Goal: Transaction & Acquisition: Purchase product/service

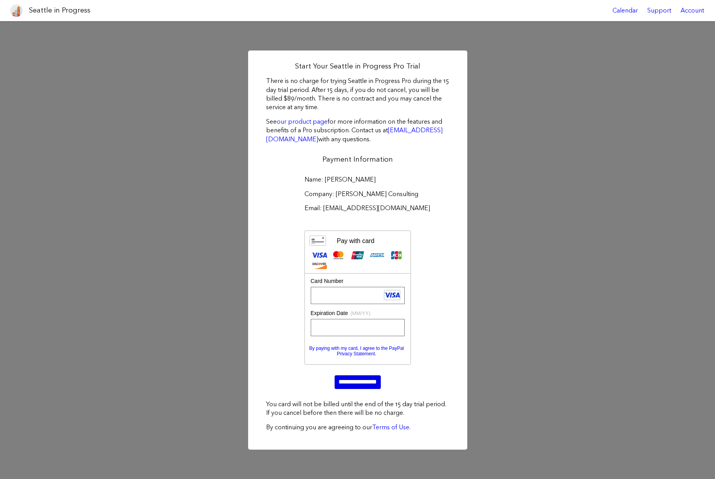
click at [343, 386] on input "**********" at bounding box center [358, 381] width 46 height 13
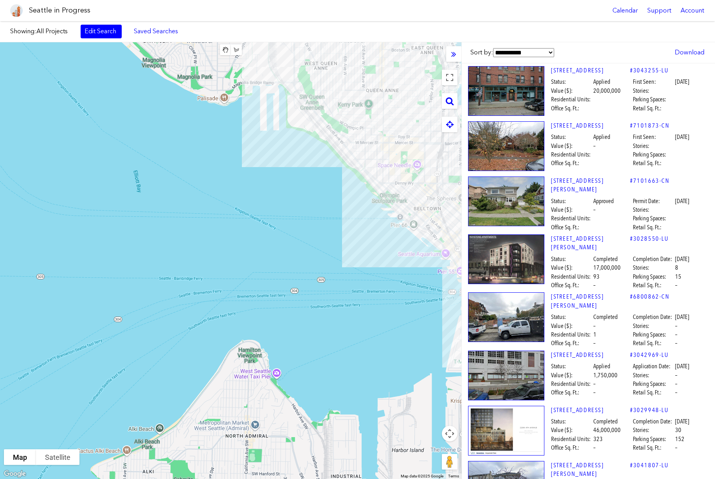
drag, startPoint x: 346, startPoint y: 237, endPoint x: 383, endPoint y: 210, distance: 45.7
click at [383, 210] on div "To navigate, press the arrow keys." at bounding box center [230, 260] width 461 height 437
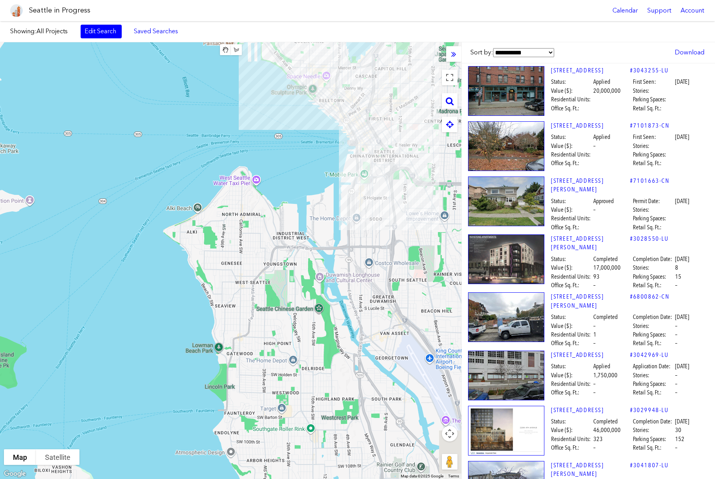
drag, startPoint x: 238, startPoint y: 342, endPoint x: 246, endPoint y: 222, distance: 120.8
click at [246, 222] on div "To navigate, press the arrow keys." at bounding box center [230, 260] width 461 height 437
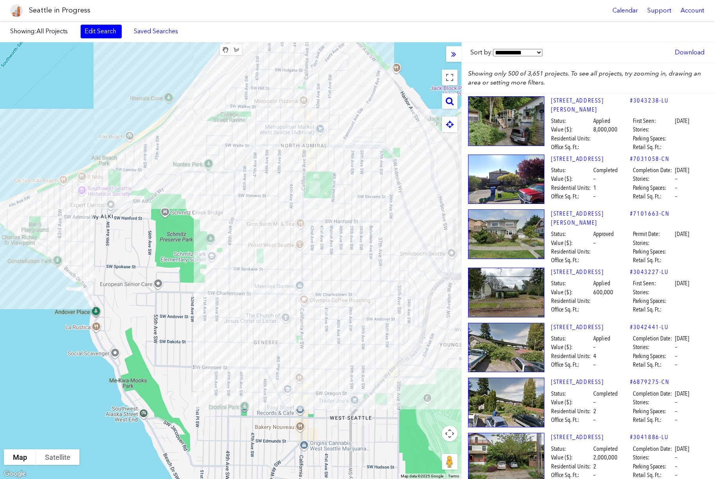
drag, startPoint x: 148, startPoint y: 230, endPoint x: 231, endPoint y: 230, distance: 83.4
click at [231, 230] on div "To navigate, press the arrow keys." at bounding box center [230, 260] width 461 height 437
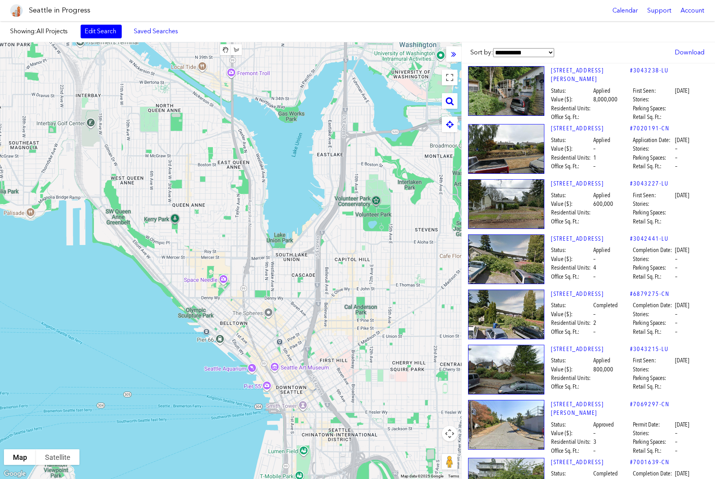
drag, startPoint x: 210, startPoint y: 317, endPoint x: 338, endPoint y: 226, distance: 157.7
click at [340, 226] on div "To navigate, press the arrow keys." at bounding box center [230, 260] width 461 height 437
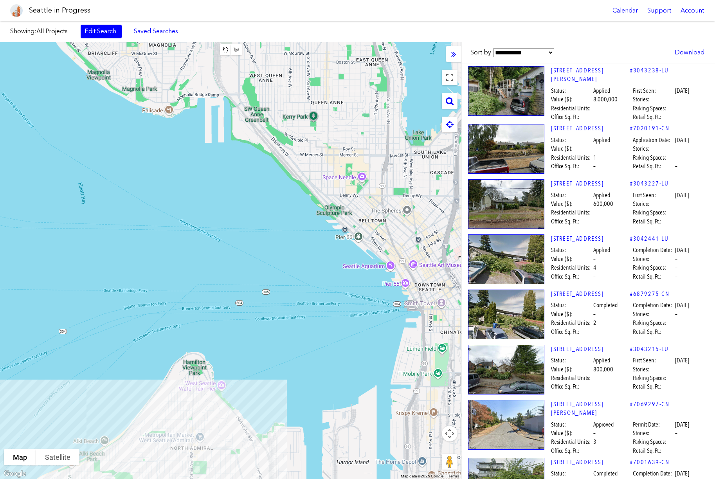
drag, startPoint x: 220, startPoint y: 319, endPoint x: 333, endPoint y: 144, distance: 207.8
click at [339, 132] on div "To navigate, press the arrow keys." at bounding box center [230, 260] width 461 height 437
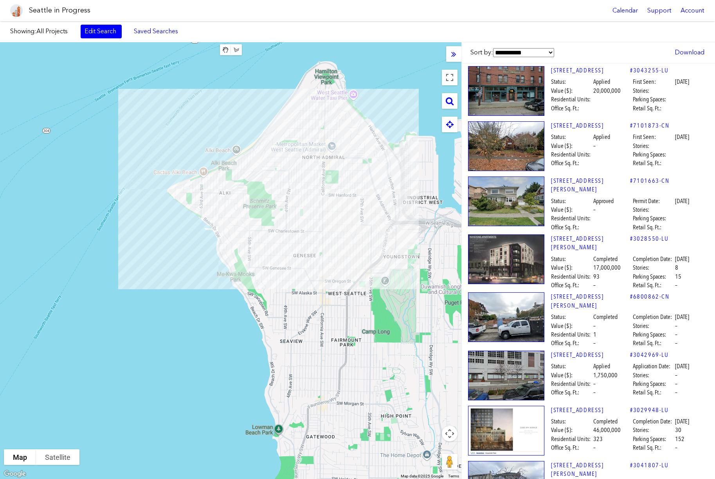
drag, startPoint x: 314, startPoint y: 248, endPoint x: 314, endPoint y: 157, distance: 90.8
click at [314, 157] on div "To navigate, press the arrow keys." at bounding box center [230, 260] width 461 height 437
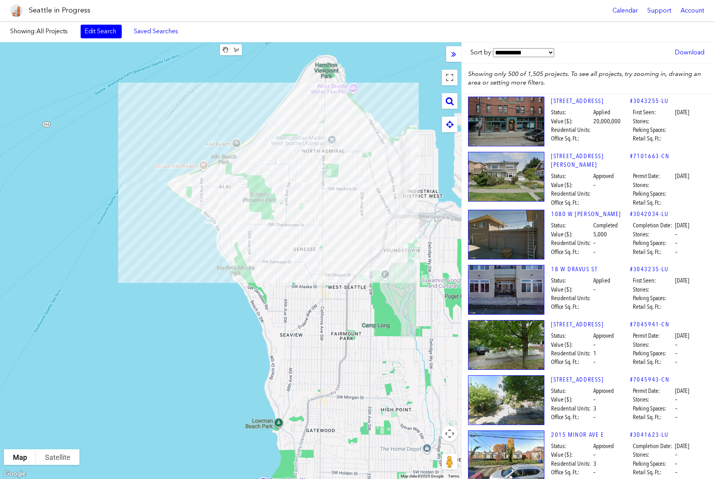
click at [150, 216] on div "To navigate, press the arrow keys." at bounding box center [230, 260] width 461 height 437
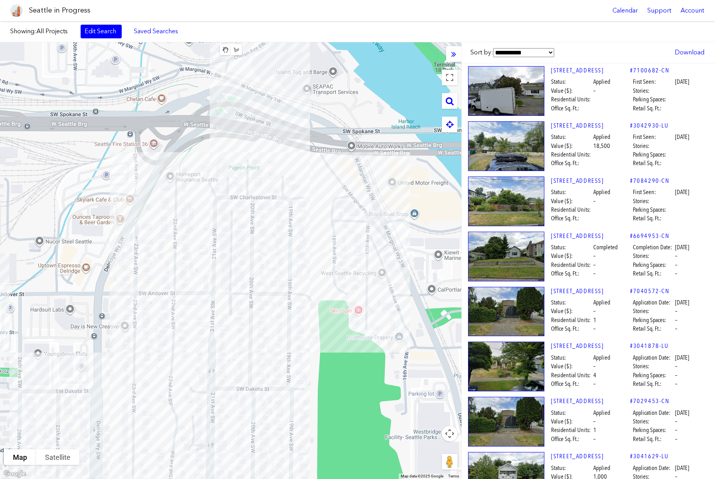
drag, startPoint x: 306, startPoint y: 268, endPoint x: 258, endPoint y: 276, distance: 48.4
click at [258, 276] on div "To navigate, press the arrow keys." at bounding box center [230, 260] width 461 height 437
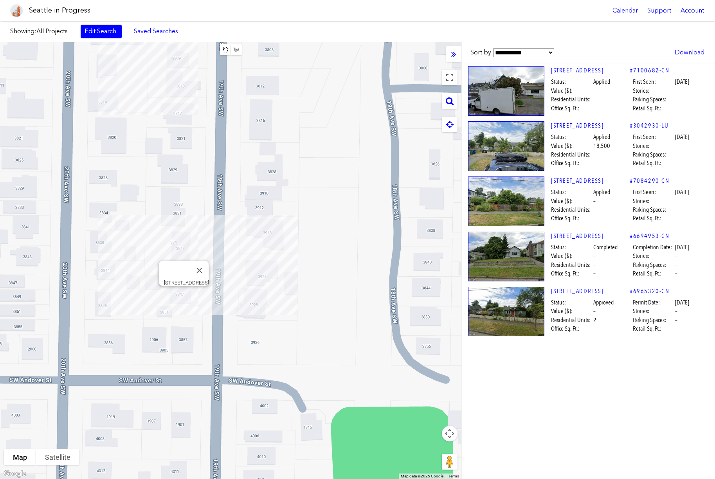
click at [183, 297] on div "To navigate, press the arrow keys. [STREET_ADDRESS]" at bounding box center [230, 260] width 461 height 437
click at [183, 295] on div "To navigate, press the arrow keys. [STREET_ADDRESS]" at bounding box center [230, 260] width 461 height 437
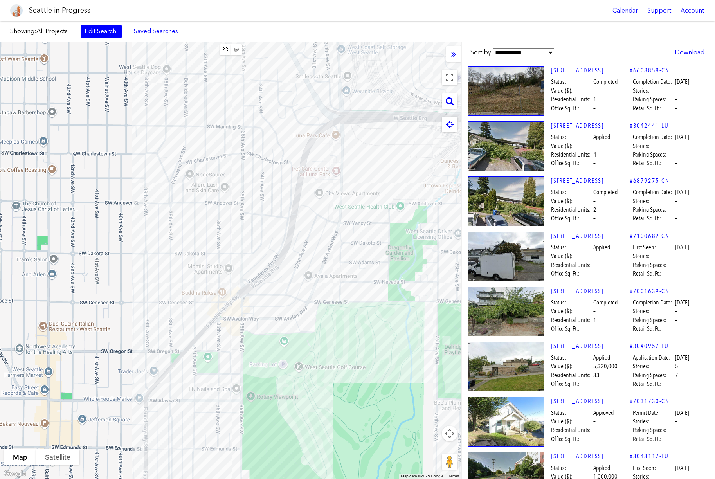
drag, startPoint x: 157, startPoint y: 292, endPoint x: 363, endPoint y: 243, distance: 211.1
click at [363, 243] on div "To navigate, press the arrow keys." at bounding box center [230, 260] width 461 height 437
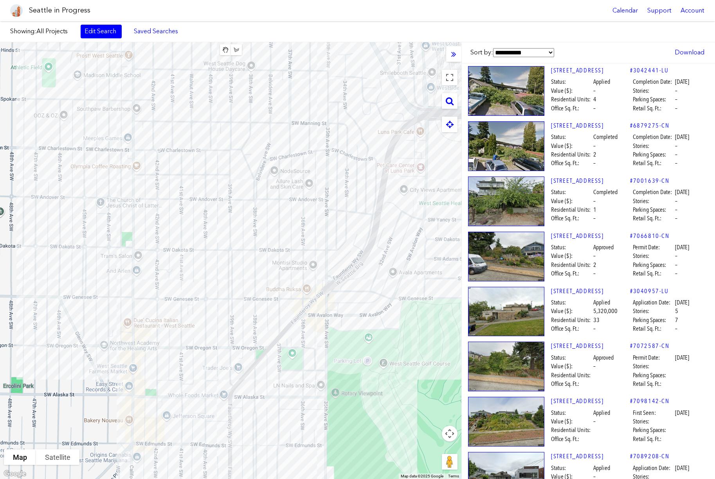
drag, startPoint x: 54, startPoint y: 249, endPoint x: 139, endPoint y: 246, distance: 85.4
click at [139, 246] on div "To navigate, press the arrow keys." at bounding box center [230, 260] width 461 height 437
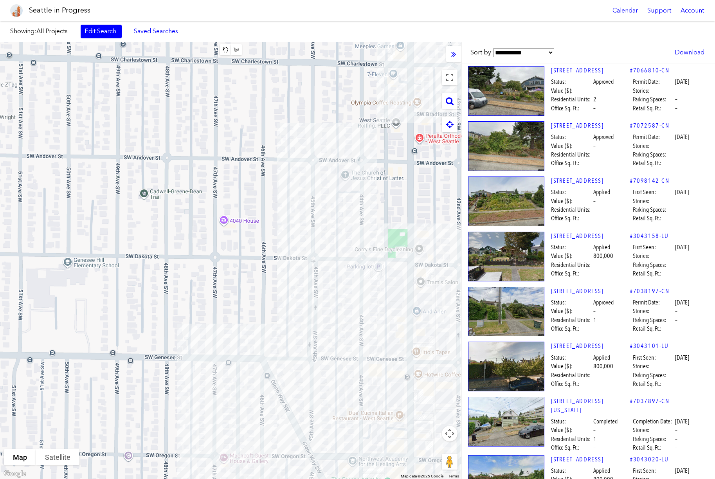
drag, startPoint x: 79, startPoint y: 252, endPoint x: 354, endPoint y: 263, distance: 275.0
click at [354, 263] on div "To navigate, press the arrow keys." at bounding box center [230, 260] width 461 height 437
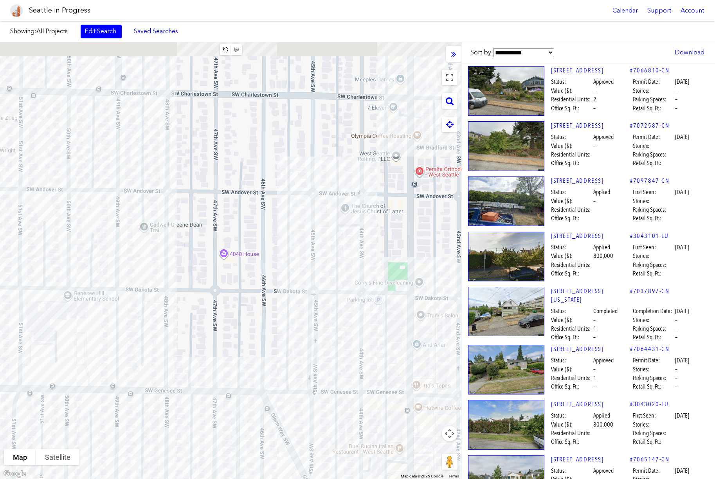
drag, startPoint x: 145, startPoint y: 119, endPoint x: 146, endPoint y: 175, distance: 56.4
click at [146, 174] on div "To navigate, press the arrow keys." at bounding box center [230, 260] width 461 height 437
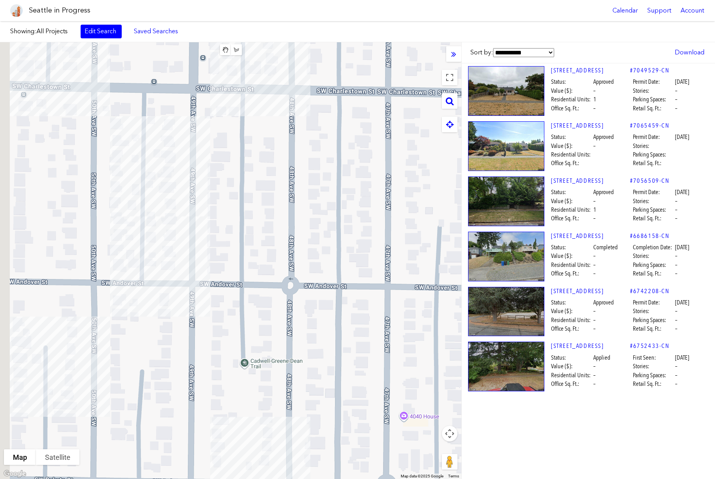
drag, startPoint x: 176, startPoint y: 203, endPoint x: 198, endPoint y: 213, distance: 24.4
click at [198, 213] on div "To navigate, press the arrow keys." at bounding box center [230, 260] width 461 height 437
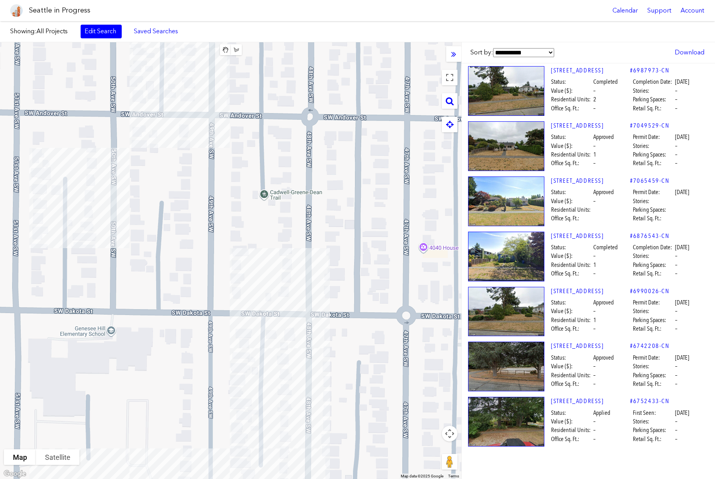
drag, startPoint x: 157, startPoint y: 296, endPoint x: 173, endPoint y: 117, distance: 180.0
click at [173, 117] on div "To navigate, press the arrow keys." at bounding box center [230, 260] width 461 height 437
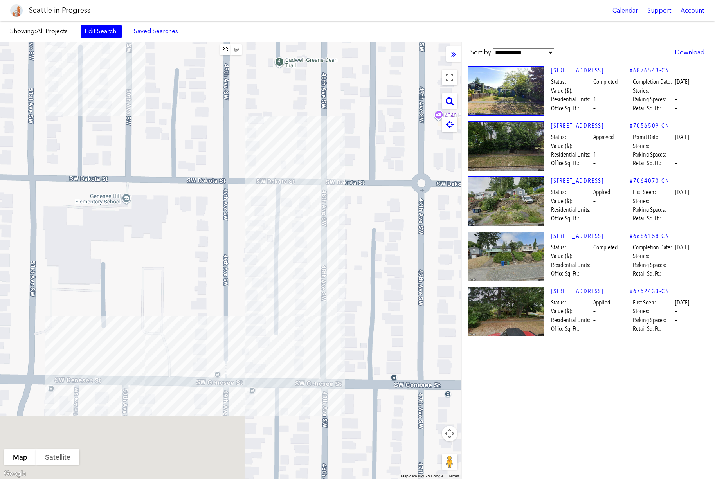
drag, startPoint x: 168, startPoint y: 195, endPoint x: 170, endPoint y: 106, distance: 88.5
click at [170, 106] on div "To navigate, press the arrow keys." at bounding box center [230, 260] width 461 height 437
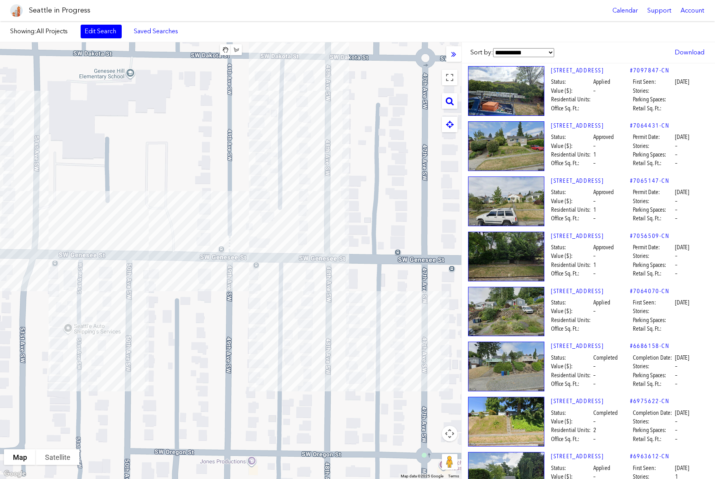
drag, startPoint x: 167, startPoint y: 259, endPoint x: 171, endPoint y: 168, distance: 91.7
click at [171, 168] on div "To navigate, press the arrow keys." at bounding box center [230, 260] width 461 height 437
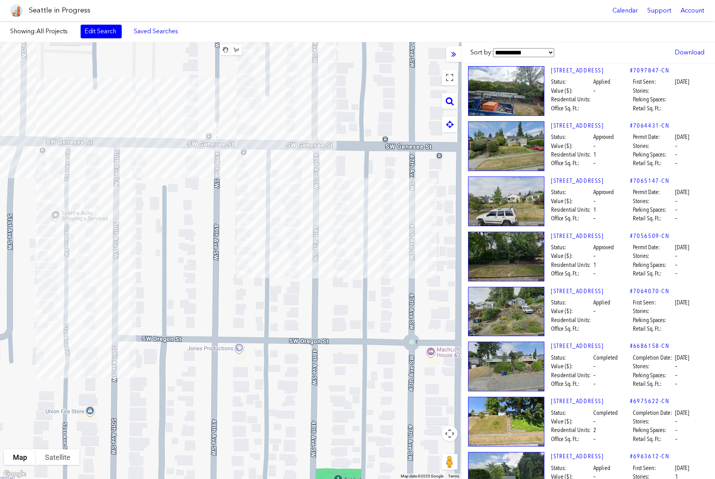
drag, startPoint x: 196, startPoint y: 237, endPoint x: 177, endPoint y: 175, distance: 65.4
click at [177, 175] on div "To navigate, press the arrow keys." at bounding box center [230, 260] width 461 height 437
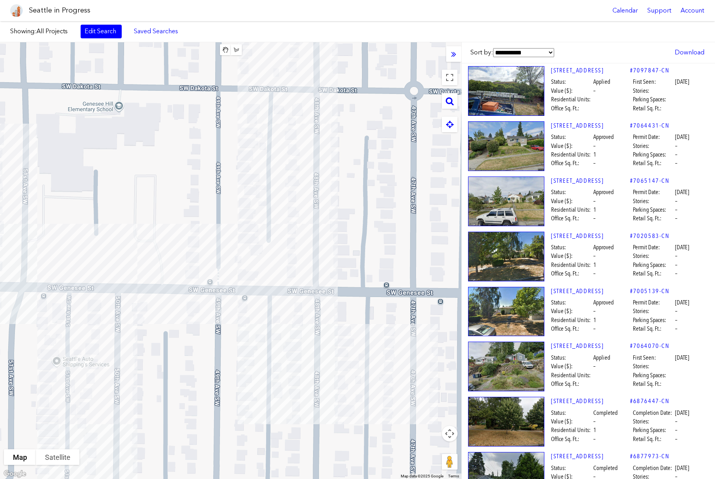
drag, startPoint x: 135, startPoint y: 175, endPoint x: 137, endPoint y: 324, distance: 149.5
click at [137, 324] on div "To navigate, press the arrow keys." at bounding box center [230, 260] width 461 height 437
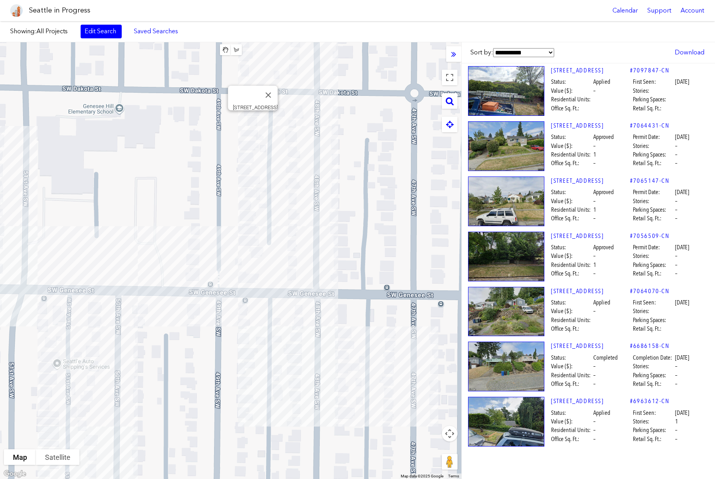
click at [253, 117] on div "To navigate, press the arrow keys. [STREET_ADDRESS]" at bounding box center [230, 260] width 461 height 437
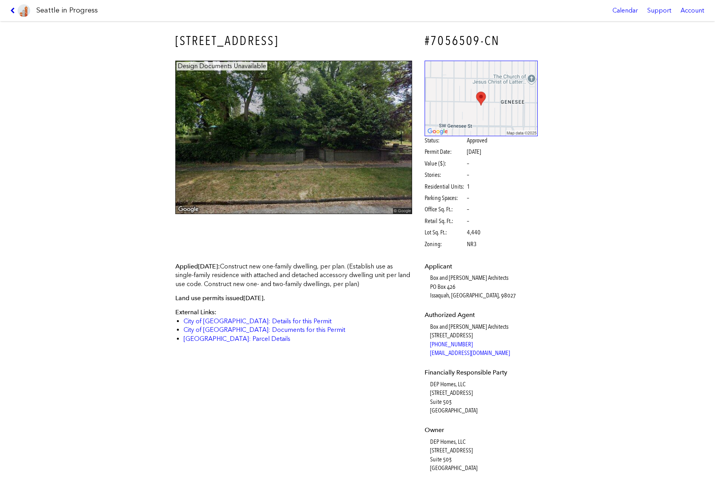
click at [14, 10] on icon at bounding box center [13, 10] width 7 height 6
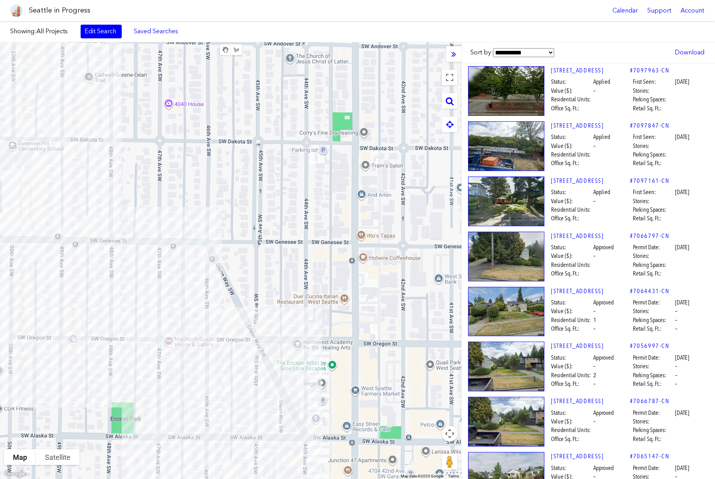
drag, startPoint x: 396, startPoint y: 211, endPoint x: 153, endPoint y: 183, distance: 245.0
click at [153, 183] on div "To navigate, press the arrow keys." at bounding box center [230, 260] width 461 height 437
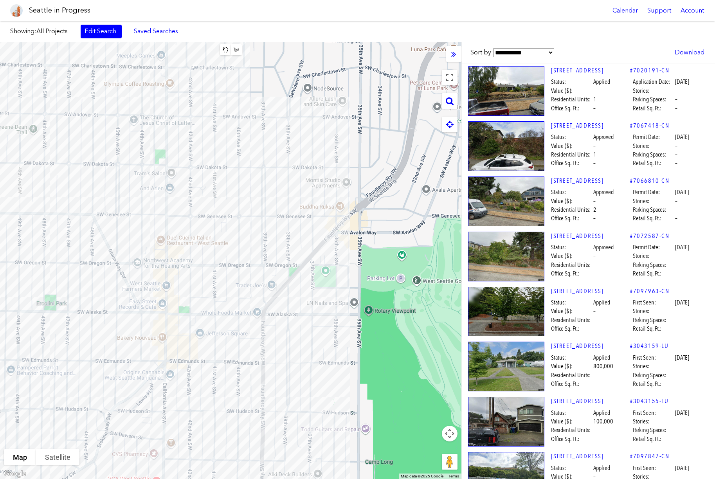
drag, startPoint x: 247, startPoint y: 207, endPoint x: 185, endPoint y: 201, distance: 63.0
click at [185, 201] on div "To navigate, press the arrow keys." at bounding box center [230, 260] width 461 height 437
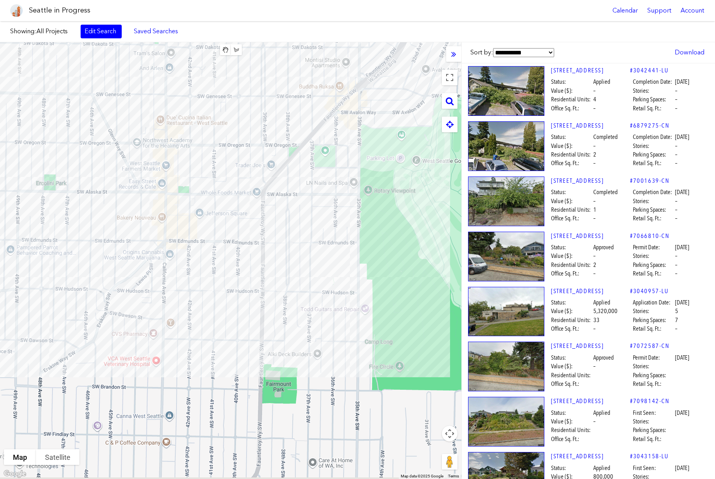
drag, startPoint x: 276, startPoint y: 200, endPoint x: 274, endPoint y: 128, distance: 72.8
click at [274, 128] on div "To navigate, press the arrow keys." at bounding box center [230, 260] width 461 height 437
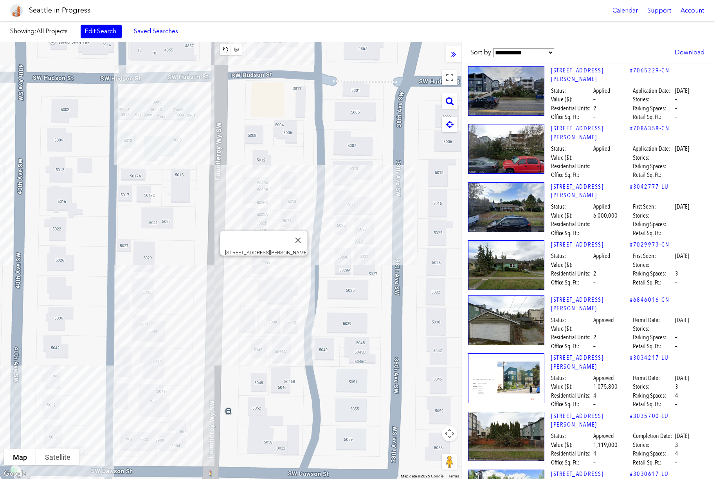
click at [262, 267] on div "To navigate, press the arrow keys. [STREET_ADDRESS][PERSON_NAME]" at bounding box center [230, 260] width 461 height 437
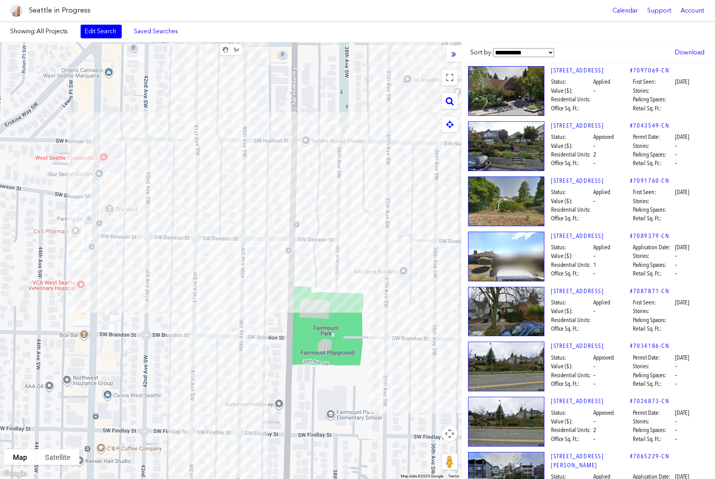
drag, startPoint x: 82, startPoint y: 238, endPoint x: 241, endPoint y: 198, distance: 164.5
click at [241, 198] on div "To navigate, press the arrow keys." at bounding box center [230, 260] width 461 height 437
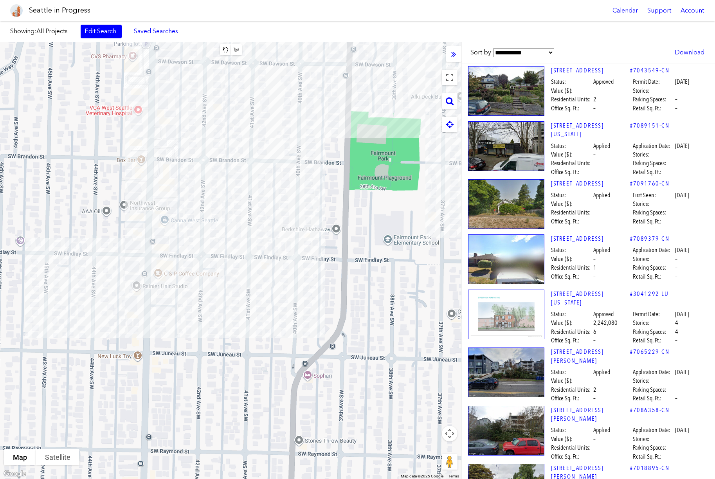
drag, startPoint x: 105, startPoint y: 322, endPoint x: 162, endPoint y: 144, distance: 187.5
click at [162, 144] on div "To navigate, press the arrow keys." at bounding box center [230, 260] width 461 height 437
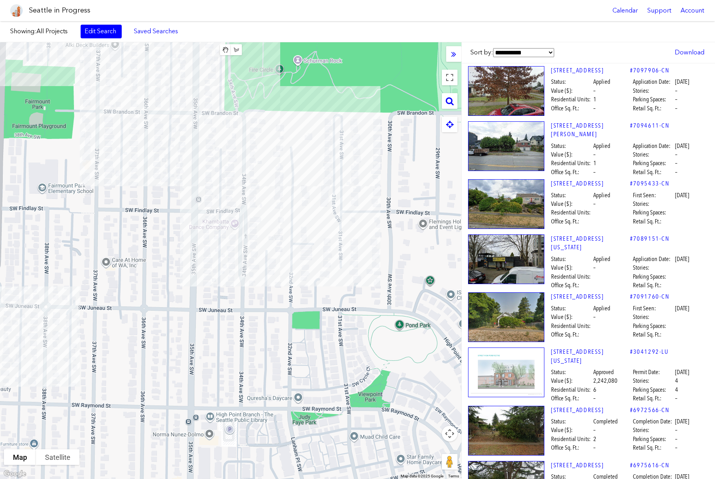
drag, startPoint x: 396, startPoint y: 302, endPoint x: 56, endPoint y: 251, distance: 344.8
click at [56, 251] on div "To navigate, press the arrow keys." at bounding box center [230, 260] width 461 height 437
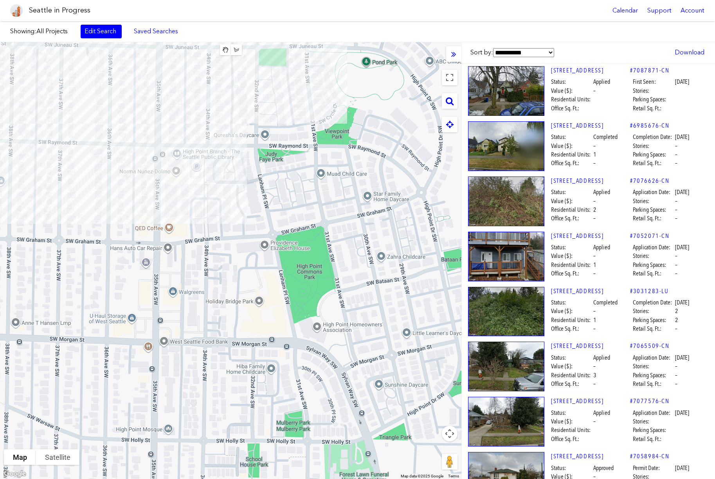
drag, startPoint x: 287, startPoint y: 316, endPoint x: 257, endPoint y: 92, distance: 226.3
click at [257, 92] on div "To navigate, press the arrow keys." at bounding box center [230, 260] width 461 height 437
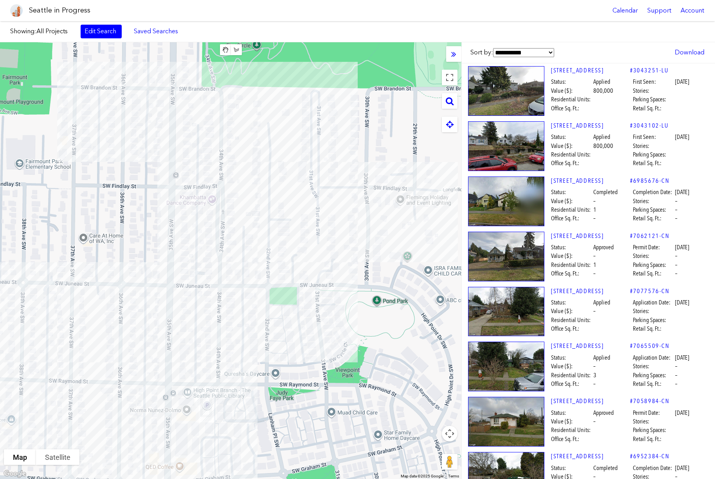
drag, startPoint x: 247, startPoint y: 115, endPoint x: 258, endPoint y: 356, distance: 240.6
click at [258, 356] on div "To navigate, press the arrow keys." at bounding box center [230, 260] width 461 height 437
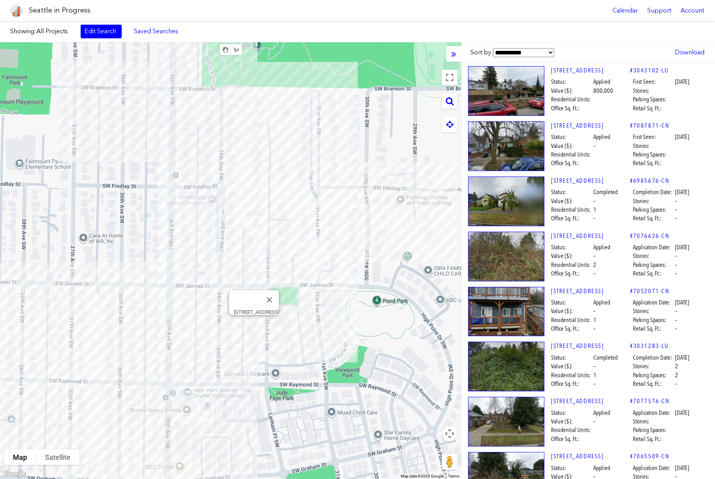
click at [254, 324] on div "To navigate, press the arrow keys. [STREET_ADDRESS]" at bounding box center [230, 260] width 461 height 437
click at [247, 324] on div "To navigate, press the arrow keys. [STREET_ADDRESS]" at bounding box center [230, 260] width 461 height 437
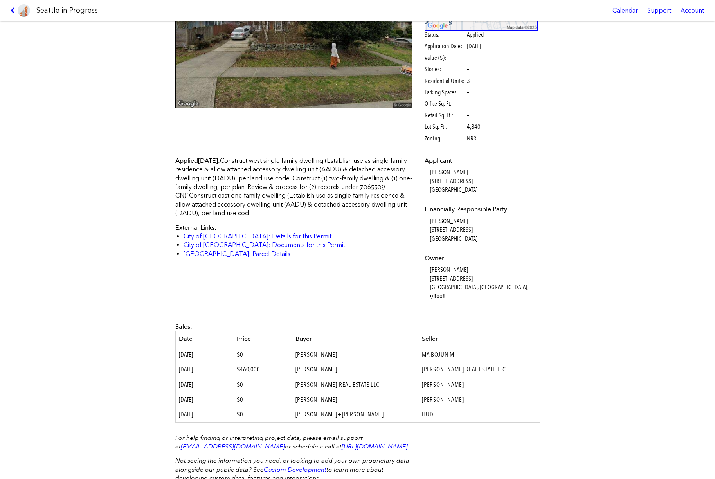
scroll to position [140, 0]
